Goal: Use online tool/utility

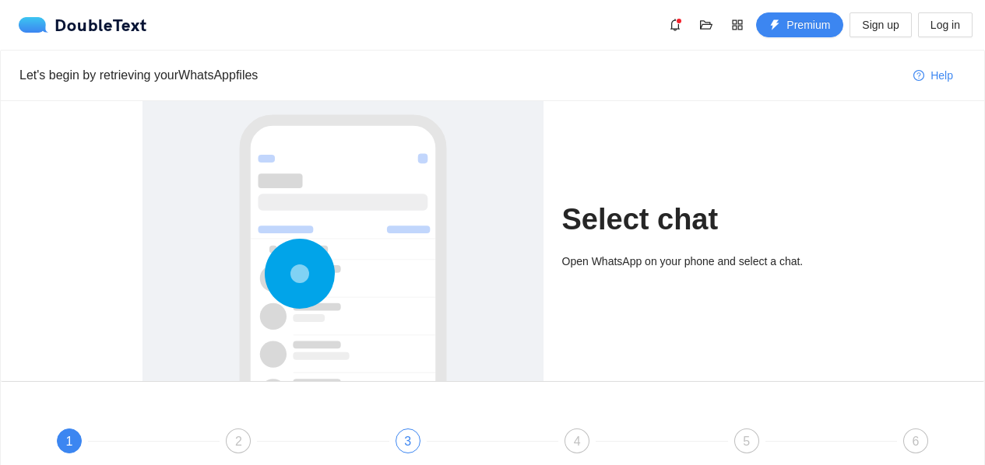
scroll to position [162, 0]
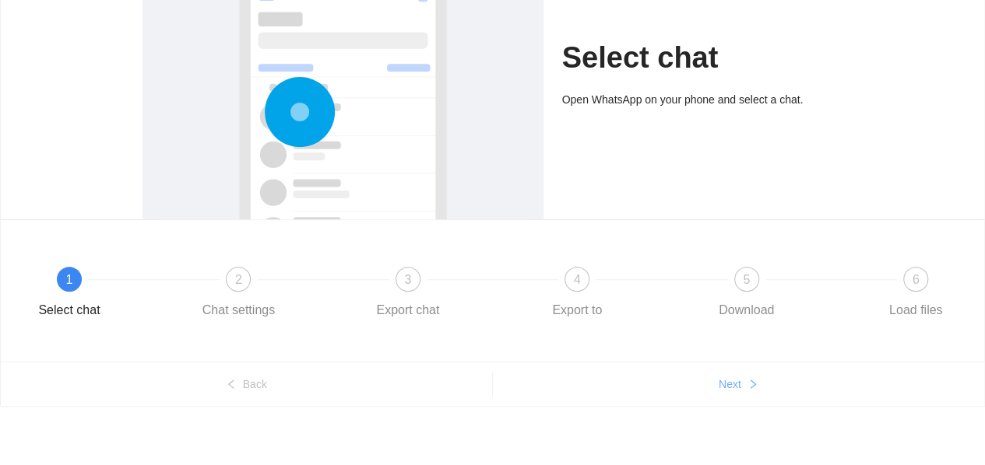
click at [732, 381] on span "Next" at bounding box center [729, 384] width 23 height 17
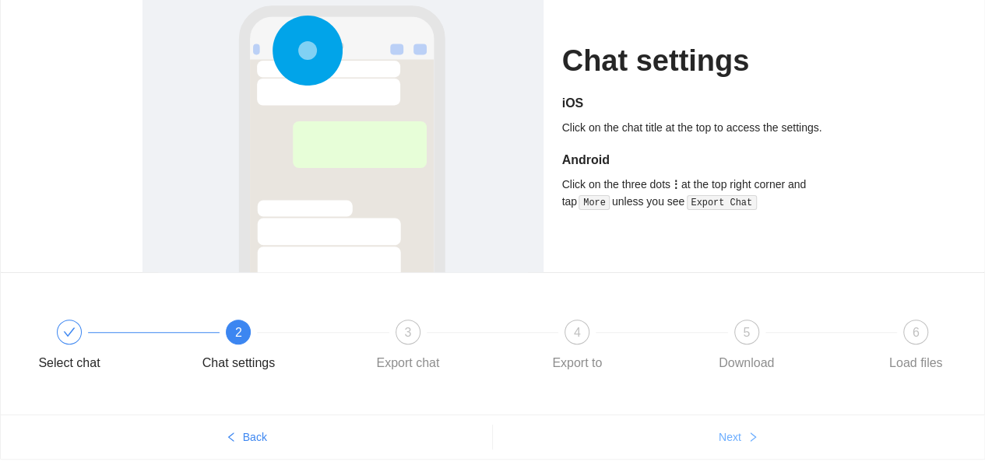
scroll to position [109, 0]
click at [744, 432] on button "Next" at bounding box center [739, 437] width 492 height 25
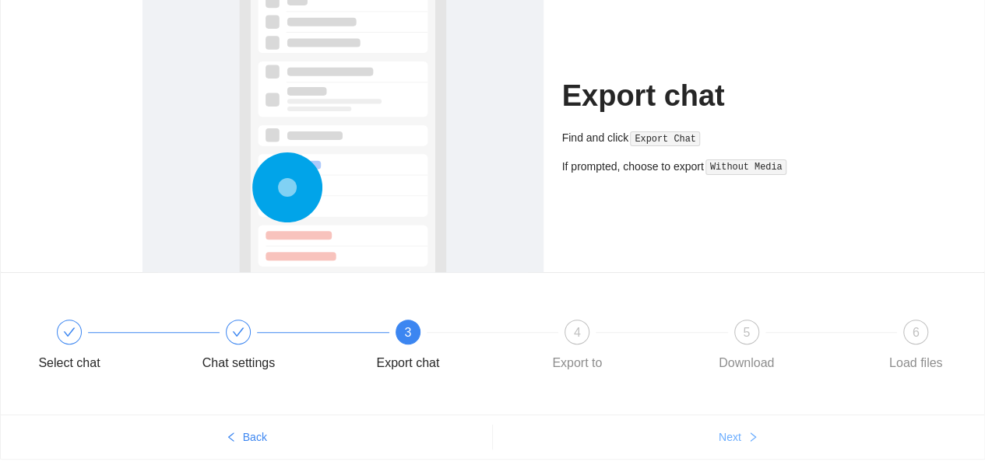
click at [744, 432] on button "Next" at bounding box center [739, 437] width 492 height 25
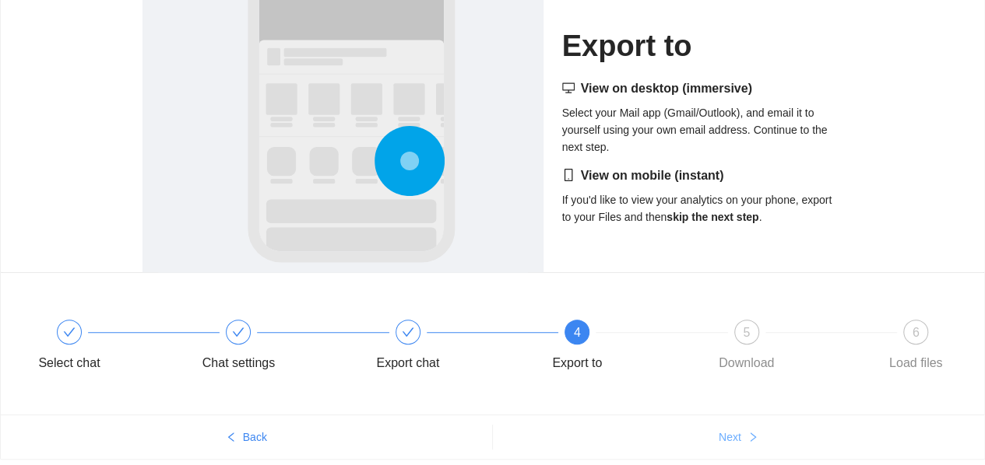
click at [744, 432] on button "Next" at bounding box center [739, 437] width 492 height 25
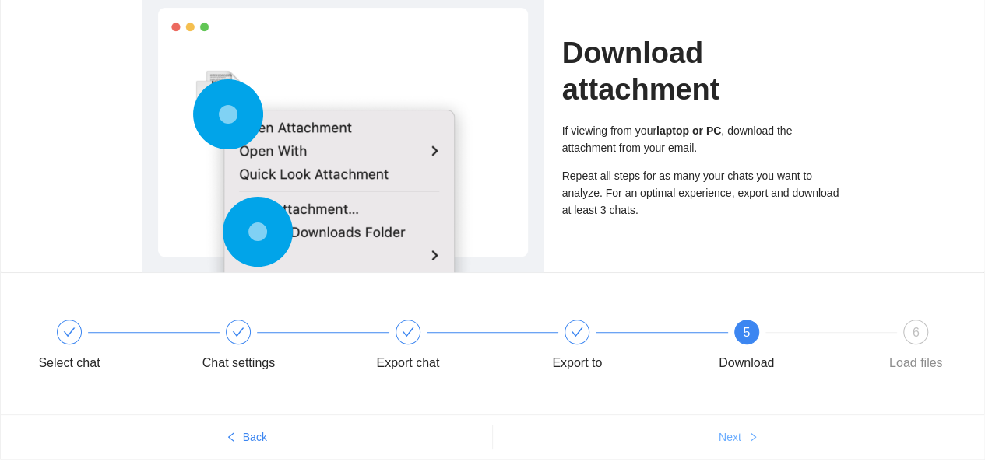
click at [744, 432] on button "Next" at bounding box center [739, 437] width 492 height 25
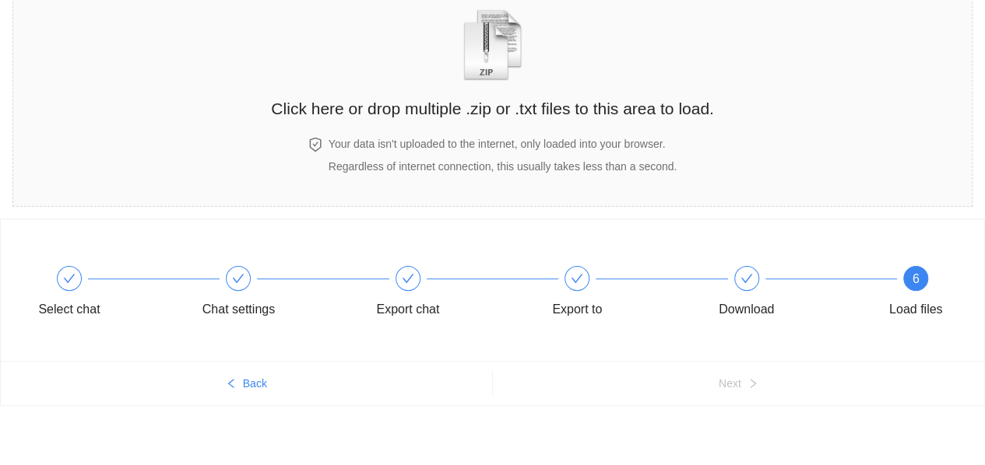
scroll to position [95, 0]
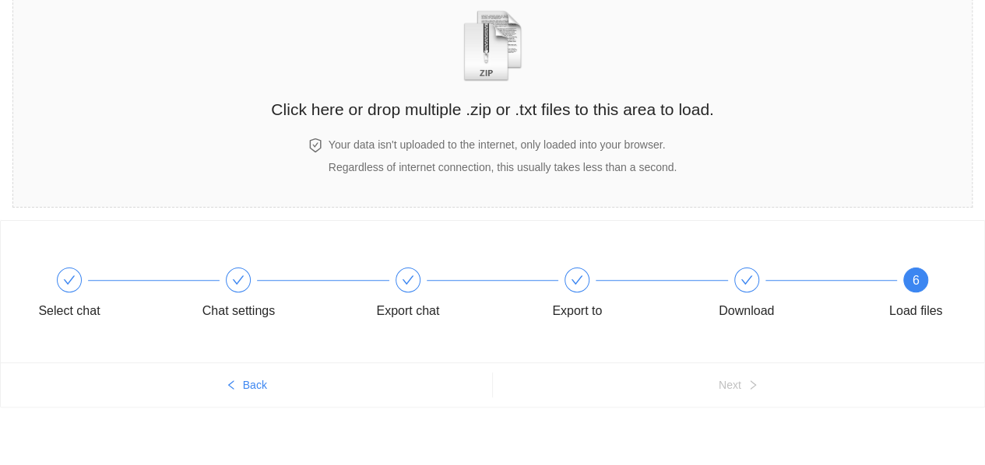
click at [744, 432] on div "Select chat Chat settings Export chat Export to Download 6 Load files Back Next" at bounding box center [492, 344] width 985 height 248
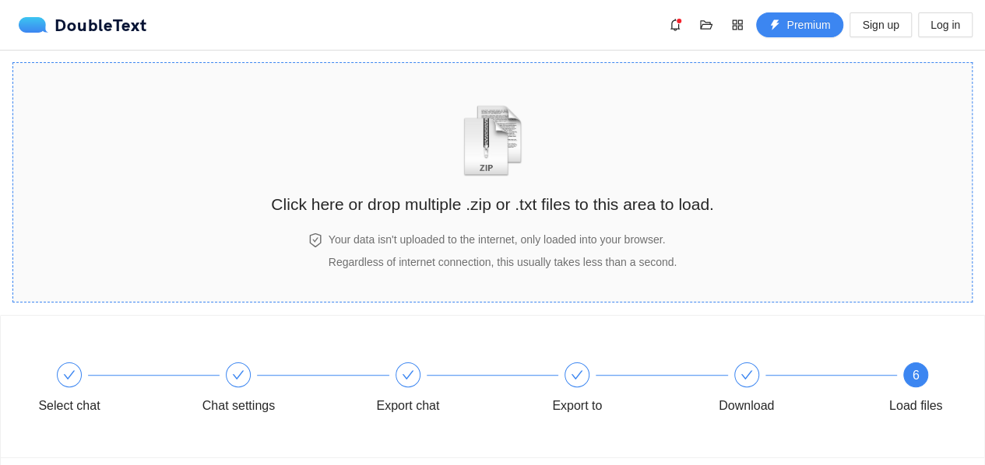
click at [511, 157] on img "zipOrTextIcon" at bounding box center [492, 141] width 72 height 72
click at [512, 174] on img "zipOrTextIcon" at bounding box center [492, 141] width 72 height 72
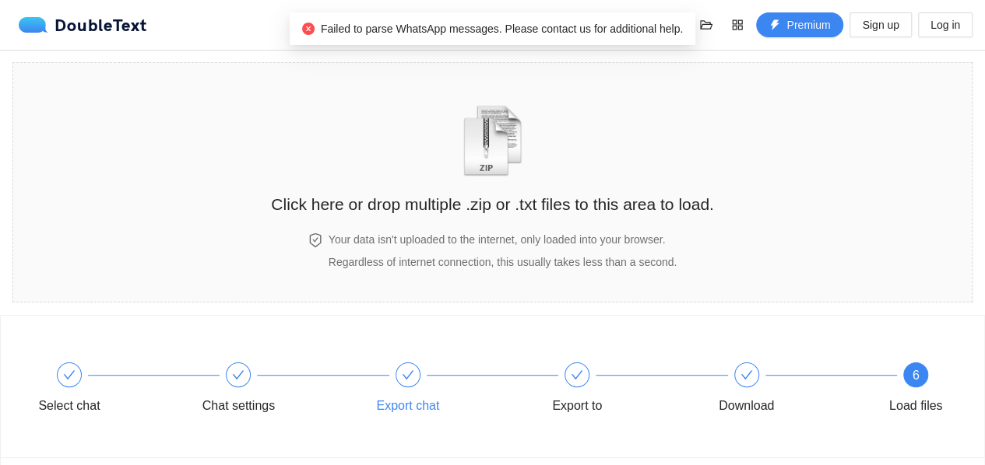
scroll to position [96, 0]
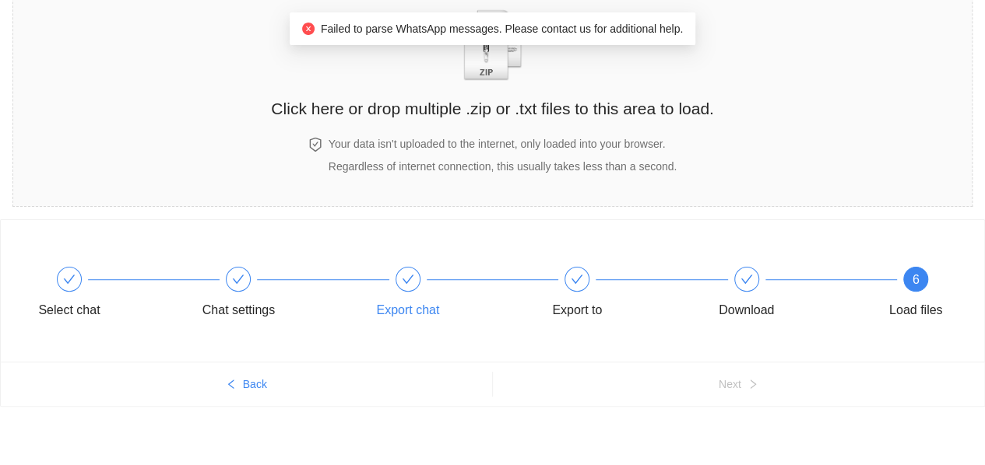
click at [413, 276] on icon "check" at bounding box center [408, 279] width 12 height 12
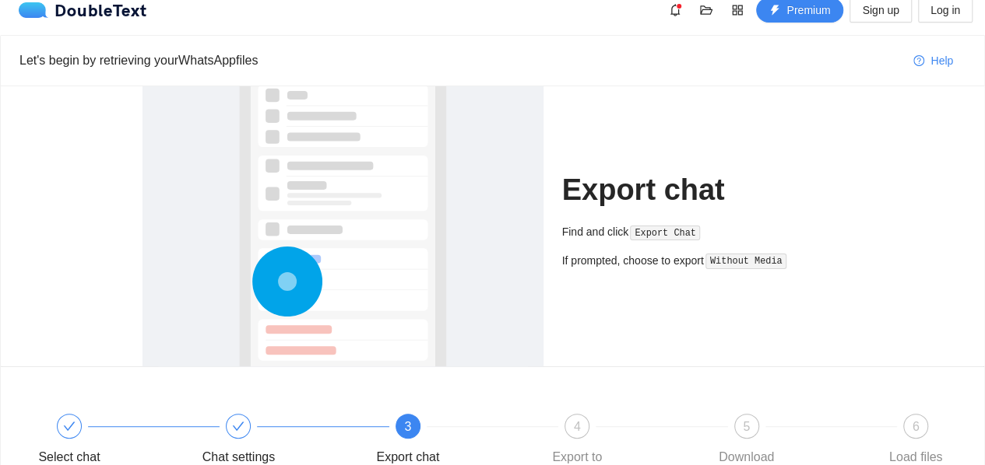
scroll to position [72, 0]
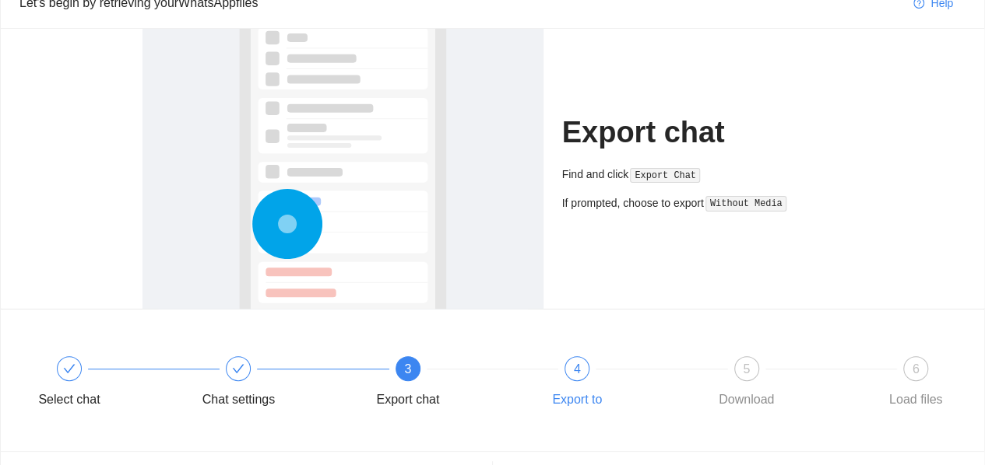
click at [578, 363] on span "4" at bounding box center [577, 369] width 7 height 13
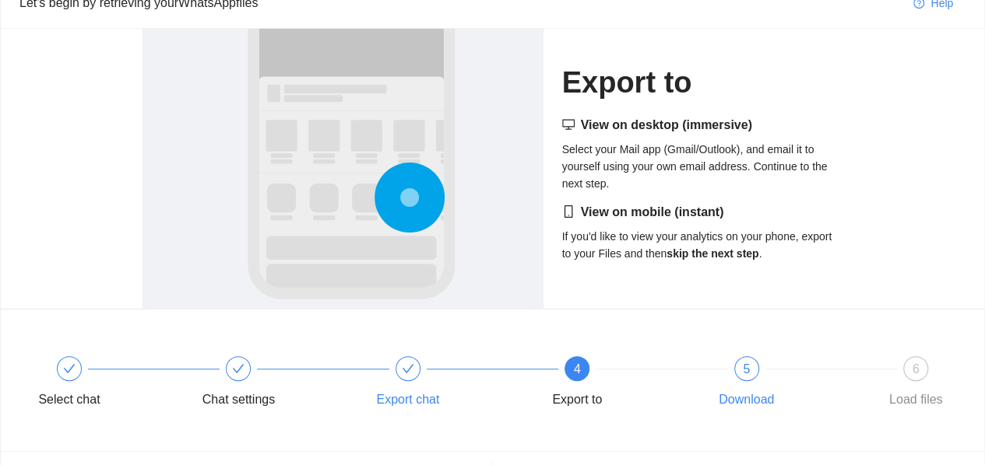
click at [744, 367] on span "5" at bounding box center [746, 369] width 7 height 13
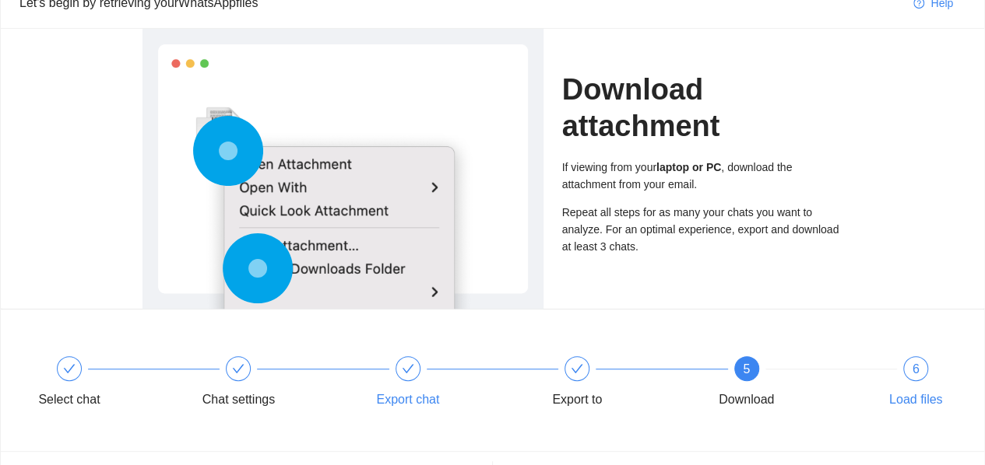
click at [916, 378] on div "6" at bounding box center [915, 368] width 25 height 25
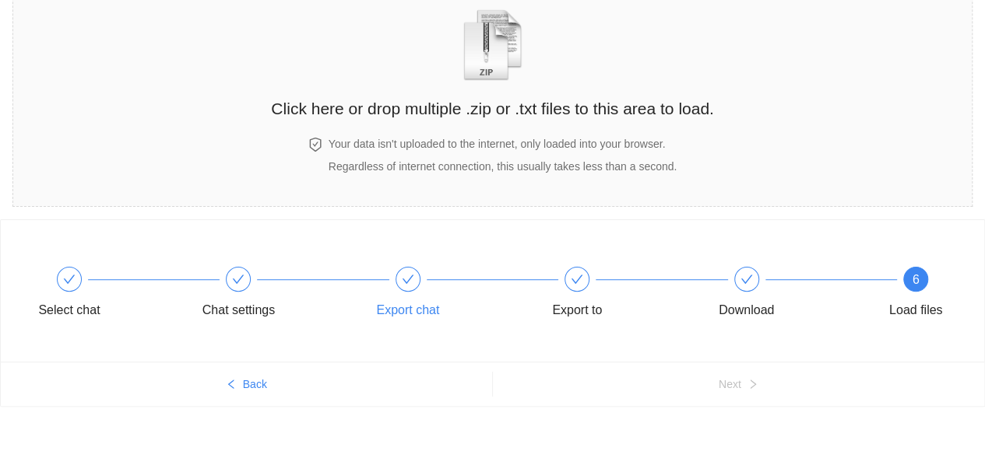
scroll to position [0, 0]
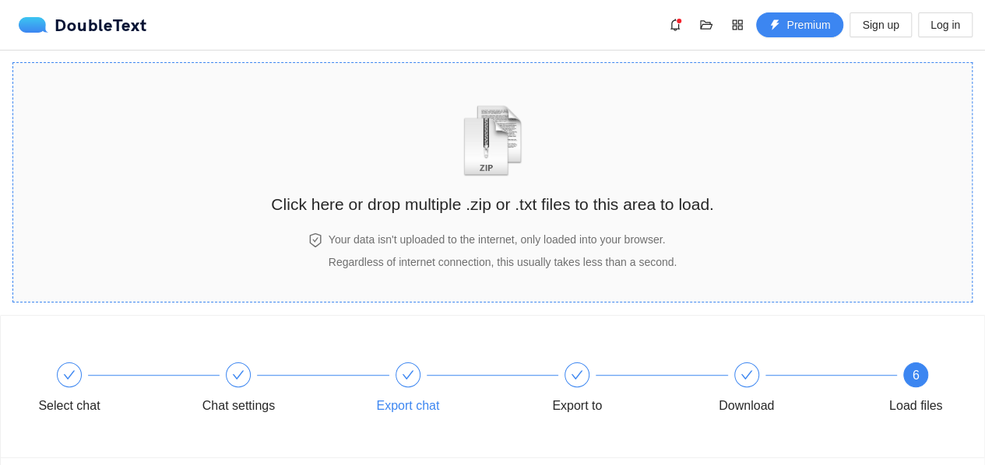
click at [346, 251] on div "Your data isn't uploaded to the internet, only loaded into your browser. Regard…" at bounding box center [502, 251] width 354 height 40
click at [502, 141] on img "zipOrTextIcon" at bounding box center [492, 141] width 72 height 72
